Goal: Task Accomplishment & Management: Complete application form

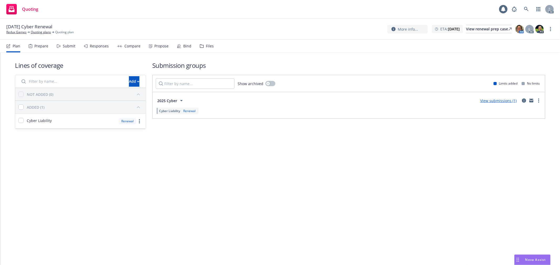
click at [75, 44] on div "Plan Prepare Submit Responses Compare Propose Bind Files" at bounding box center [109, 46] width 207 height 13
click at [67, 46] on div "Submit" at bounding box center [69, 46] width 13 height 4
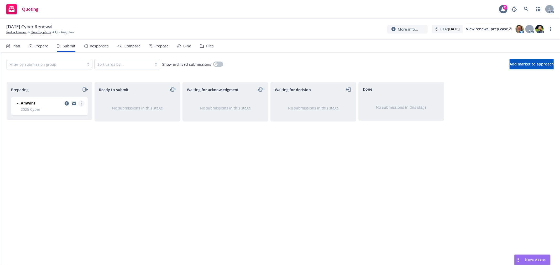
click at [82, 103] on icon "more" at bounding box center [81, 104] width 1 height 4
click at [72, 125] on span "Log acknowledgement" at bounding box center [58, 125] width 52 height 5
